Goal: Check status: Check status

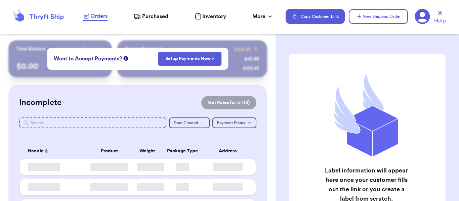
checkbox input "false"
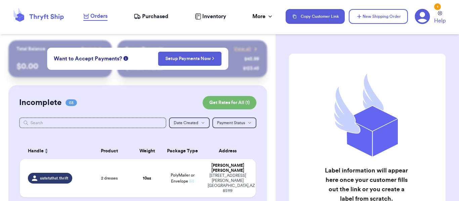
click at [157, 19] on span "Purchased" at bounding box center [155, 16] width 26 height 8
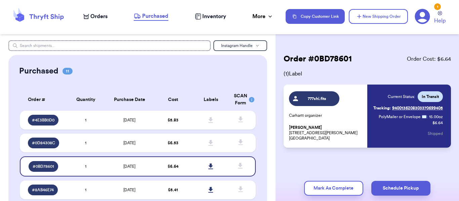
click at [154, 16] on span "Purchased" at bounding box center [155, 16] width 26 height 8
click at [154, 140] on td "$ 6.53" at bounding box center [173, 143] width 38 height 19
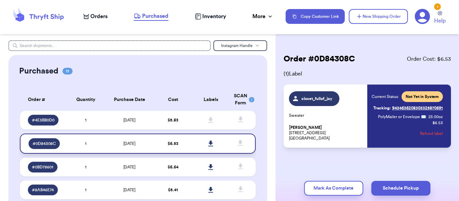
click at [205, 150] on link at bounding box center [211, 144] width 15 height 15
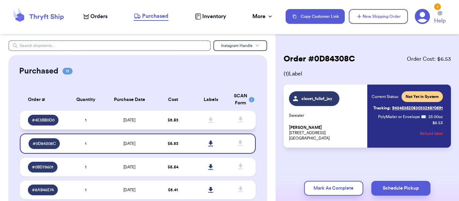
click at [182, 122] on td "$ 5.83" at bounding box center [173, 120] width 38 height 19
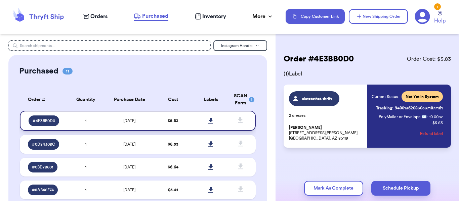
click at [209, 122] on icon at bounding box center [211, 121] width 5 height 6
